Goal: Contribute content

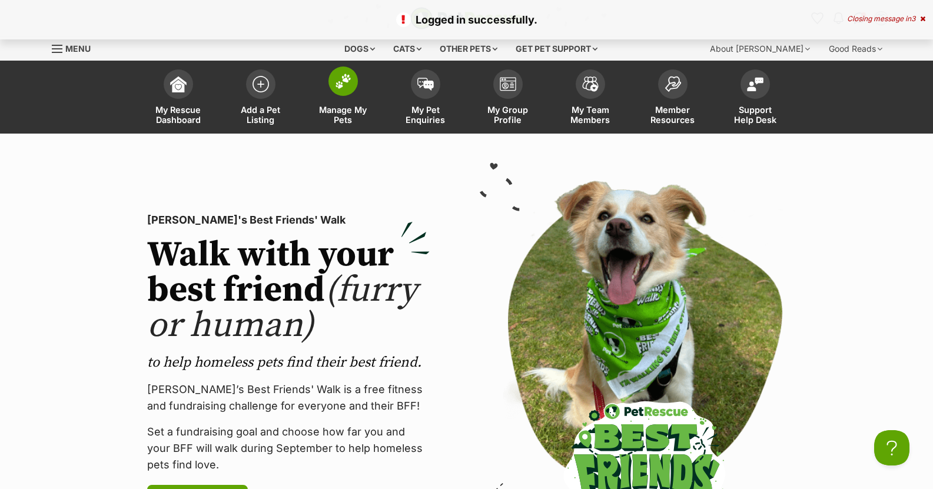
click at [342, 91] on span at bounding box center [342, 80] width 29 height 29
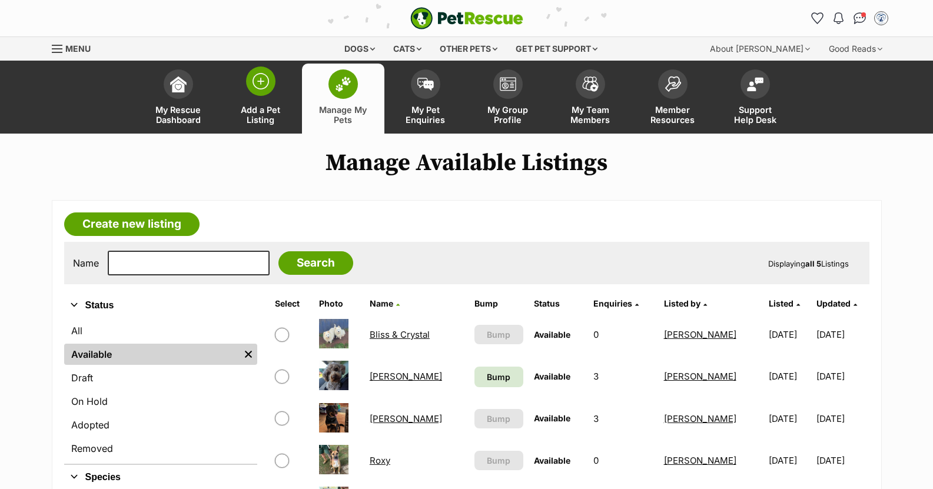
click at [267, 94] on link "Add a Pet Listing" at bounding box center [260, 99] width 82 height 70
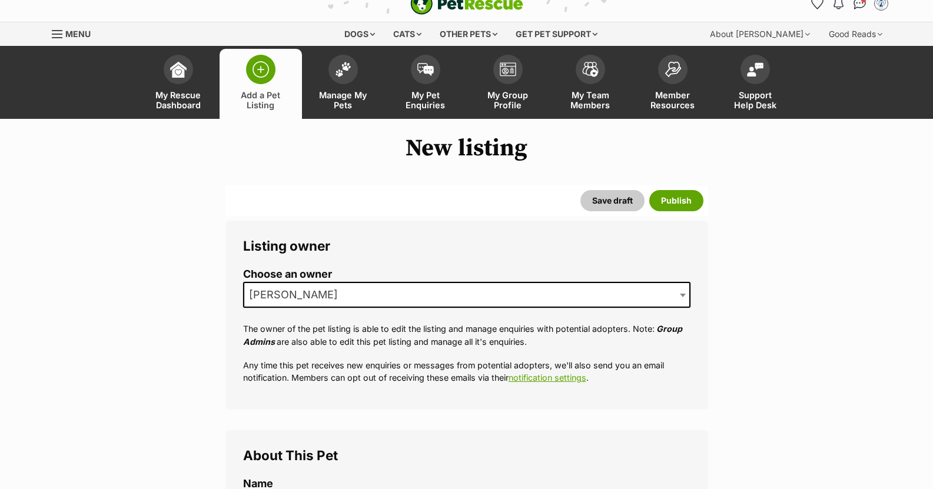
scroll to position [177, 0]
